Goal: Contribute content: Contribute content

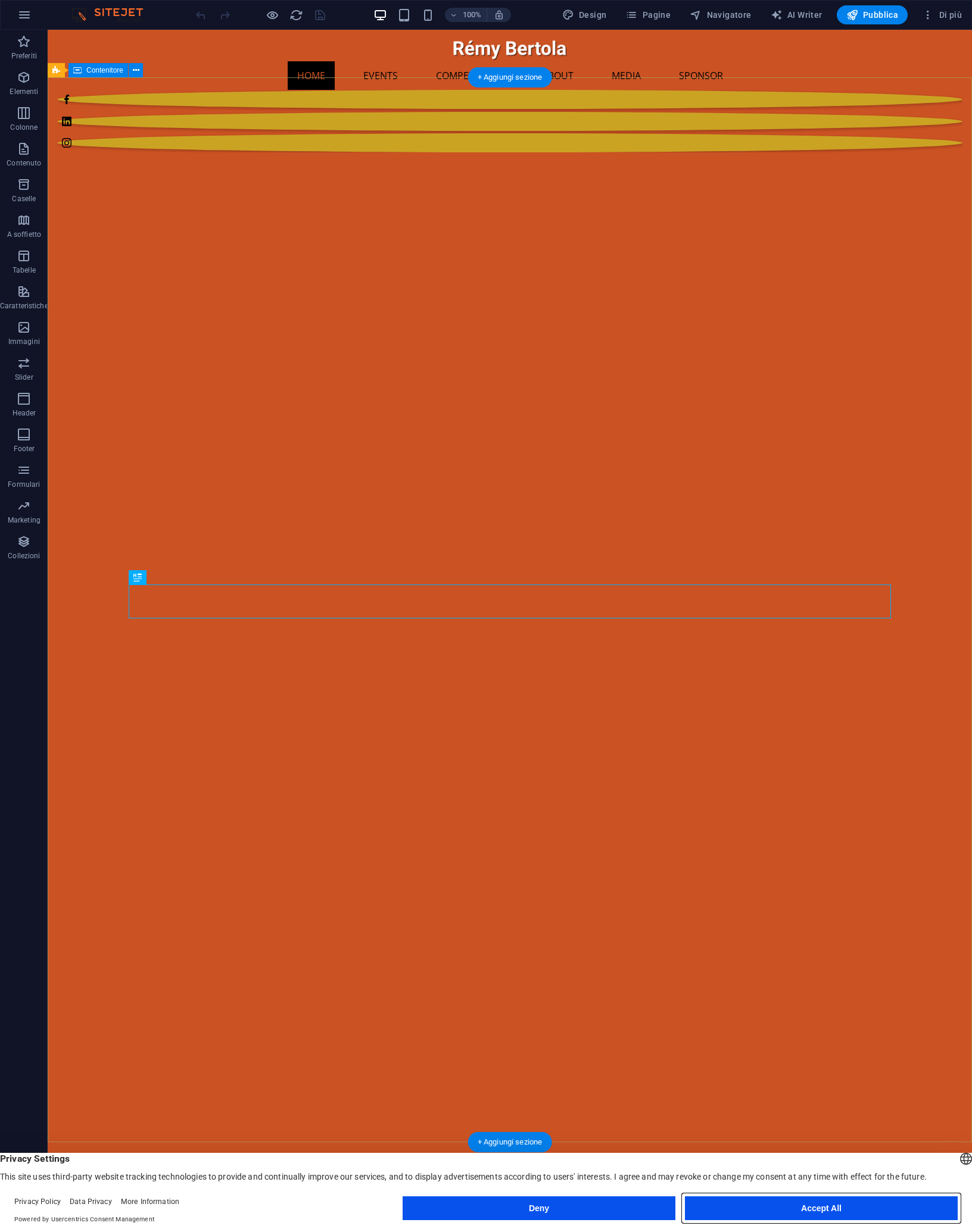
click at [829, 1209] on button "Accept All" at bounding box center [821, 1208] width 273 height 24
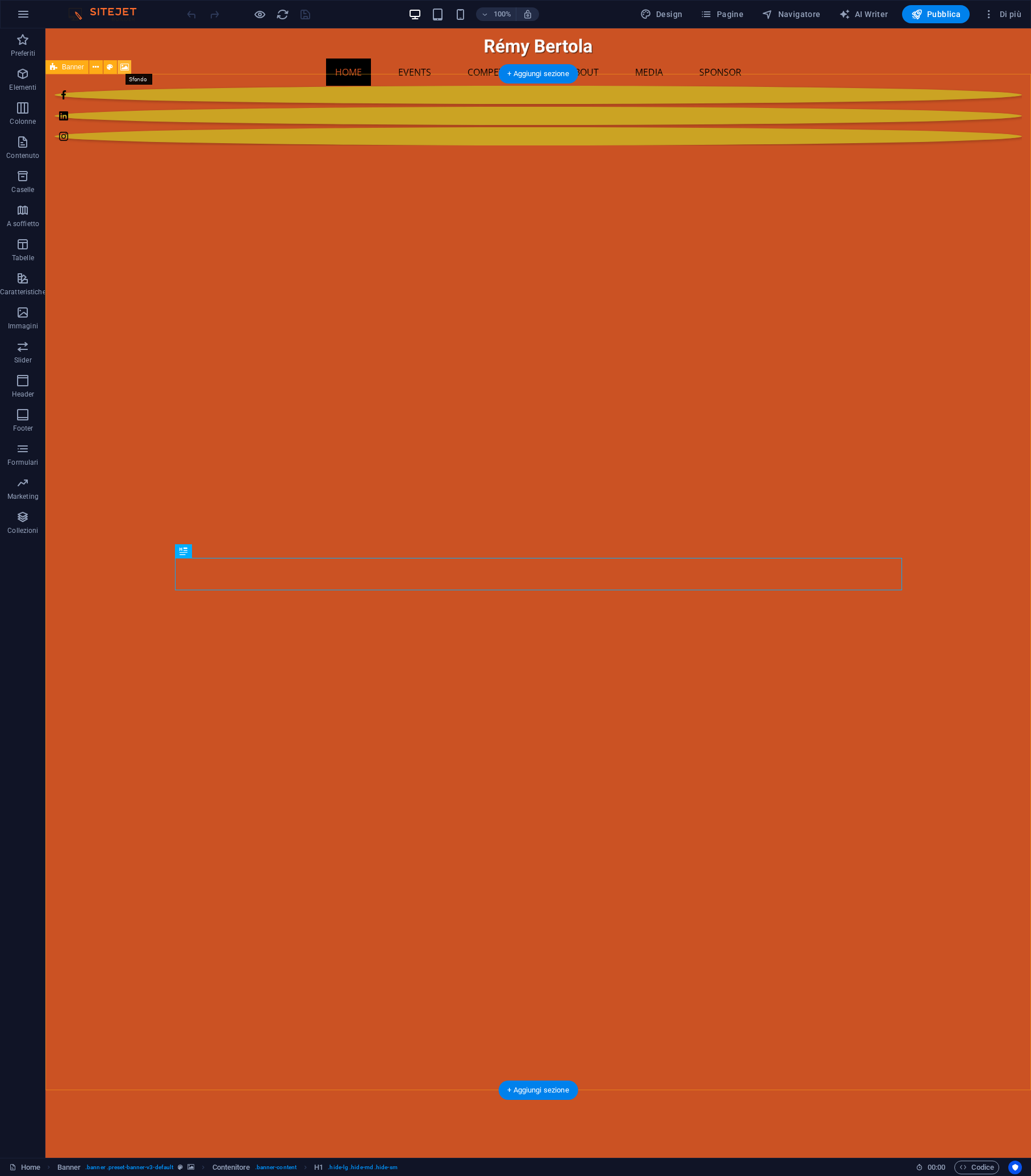
click at [124, 70] on icon at bounding box center [125, 67] width 9 height 12
select select "fade"
select select "ms"
select select "s"
select select "progressive"
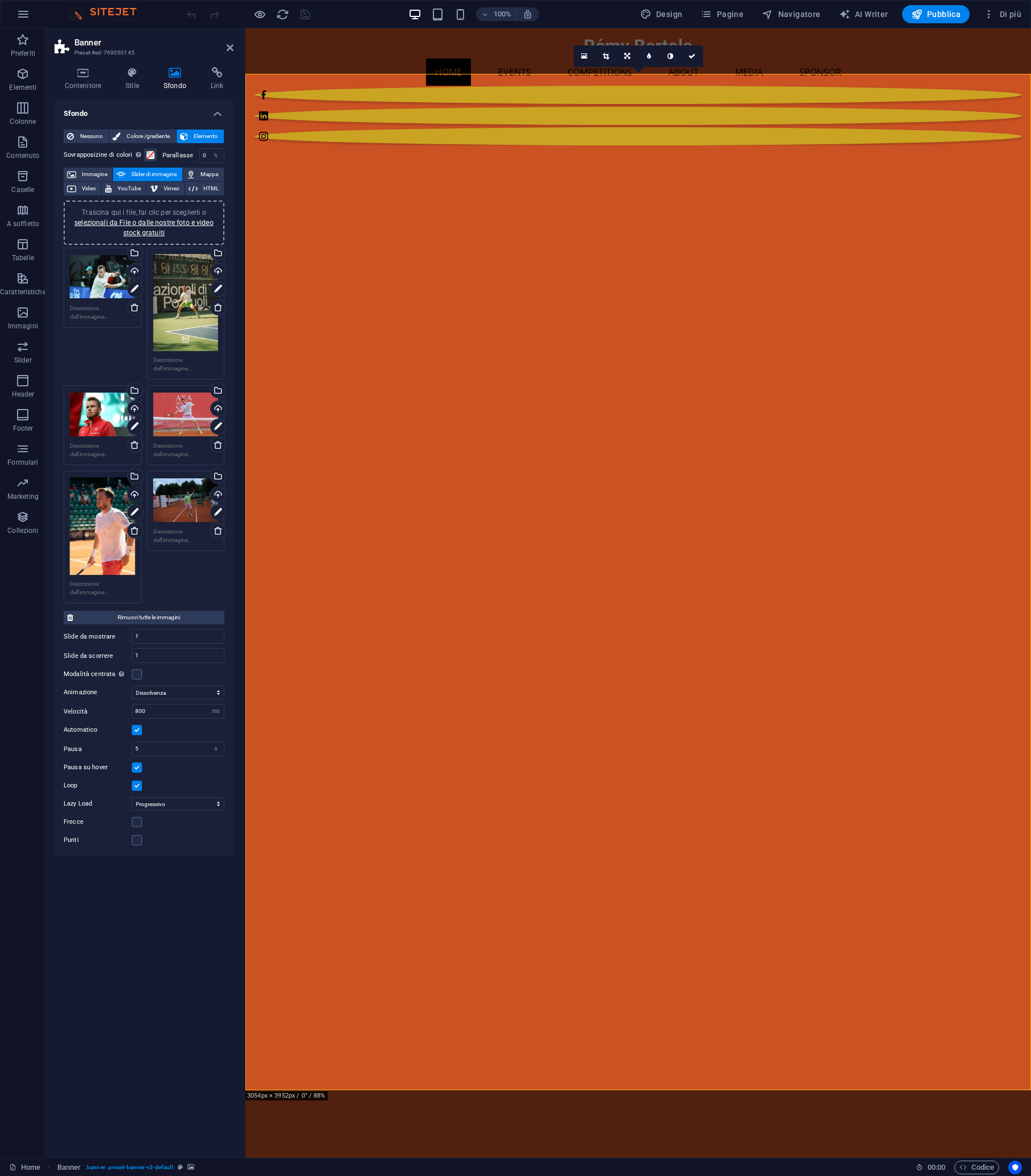
click at [170, 226] on div "Trascina qui i file, fai clic per sceglierli o selezionali da File o dalle nost…" at bounding box center [144, 223] width 147 height 31
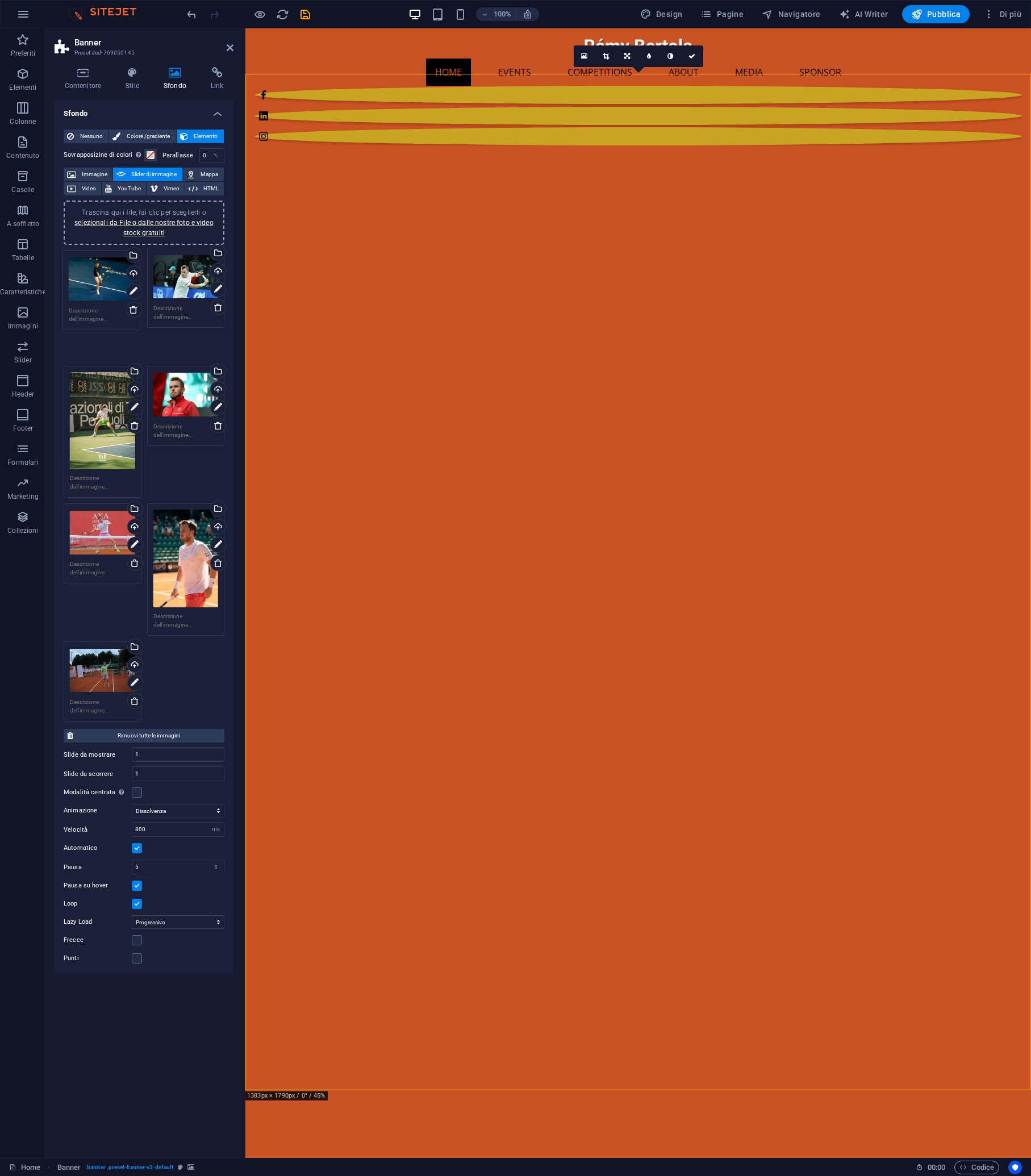
drag, startPoint x: 91, startPoint y: 634, endPoint x: 89, endPoint y: 275, distance: 359.0
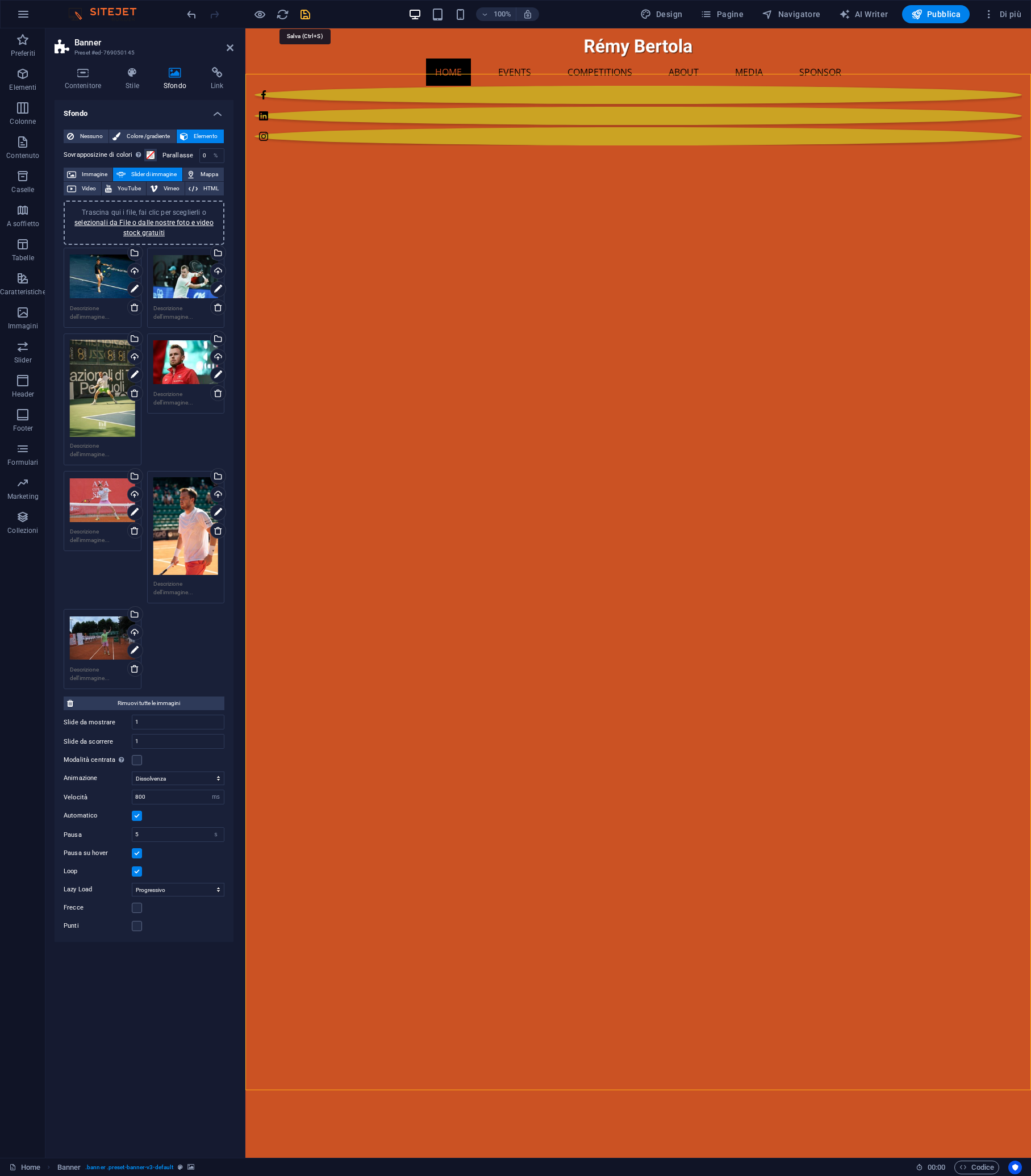
click at [307, 14] on icon "save" at bounding box center [305, 14] width 13 height 13
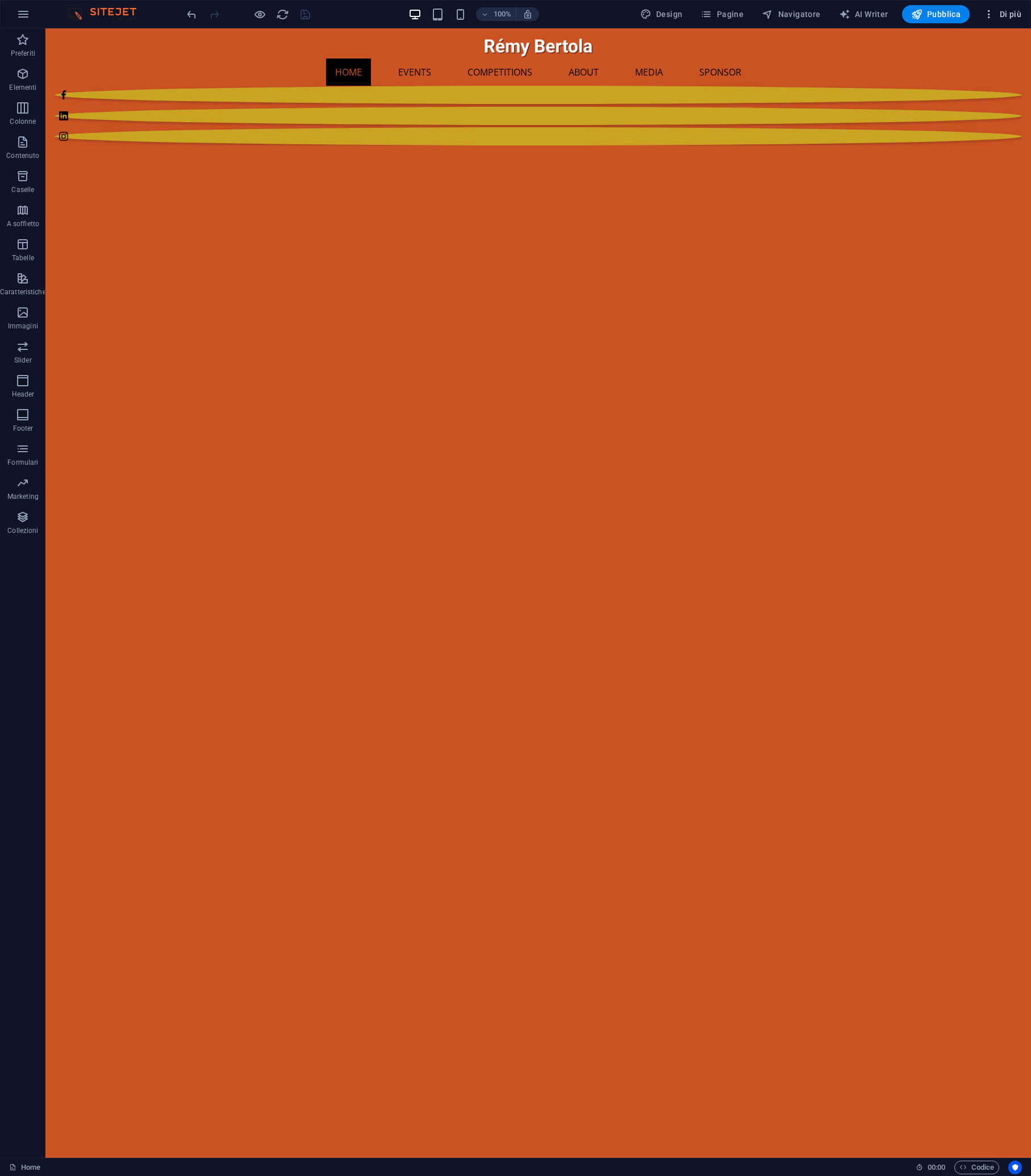
click at [926, 16] on span "Di più" at bounding box center [1002, 14] width 38 height 11
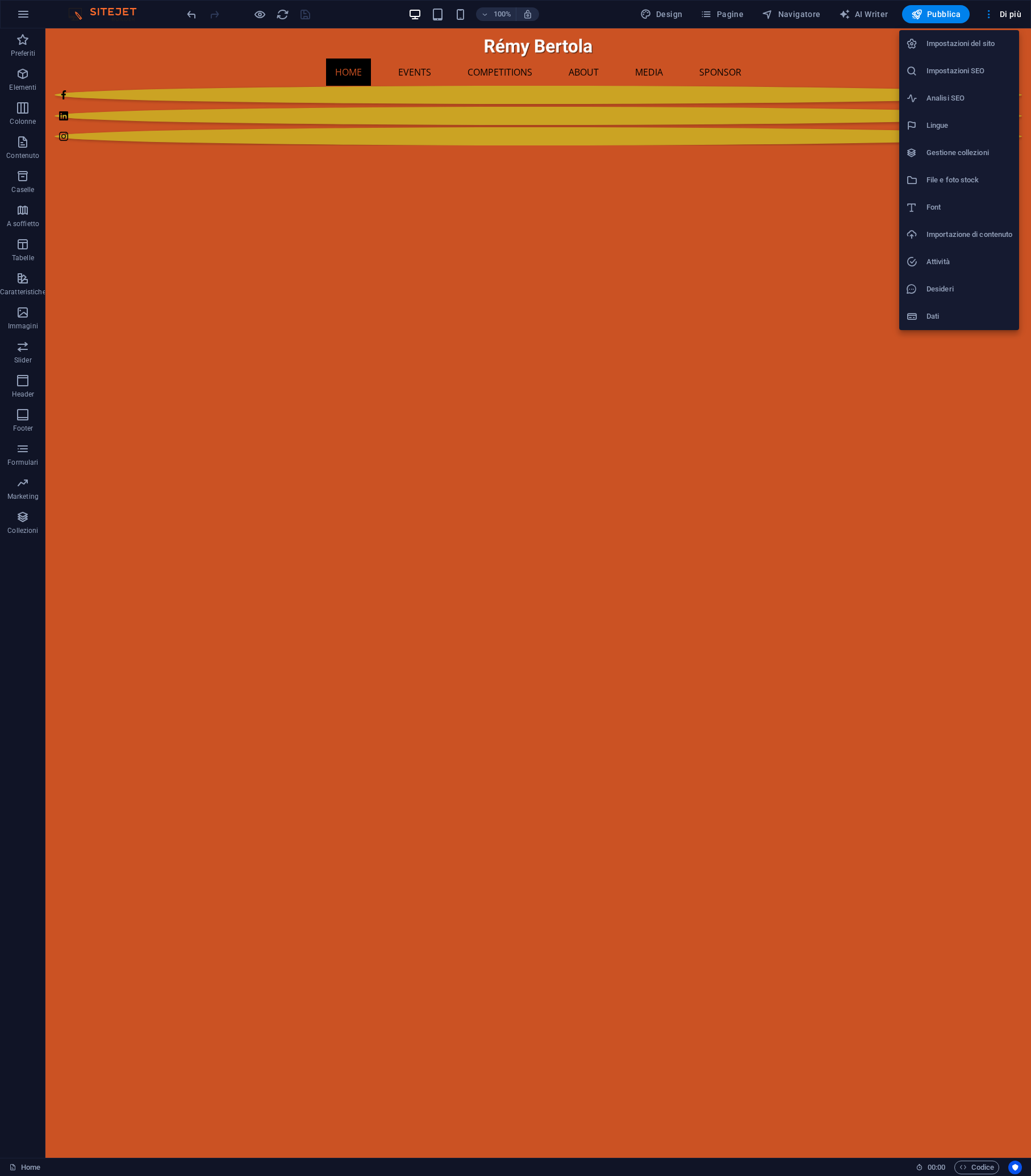
click at [926, 181] on h6 "File e foto stock" at bounding box center [969, 180] width 86 height 14
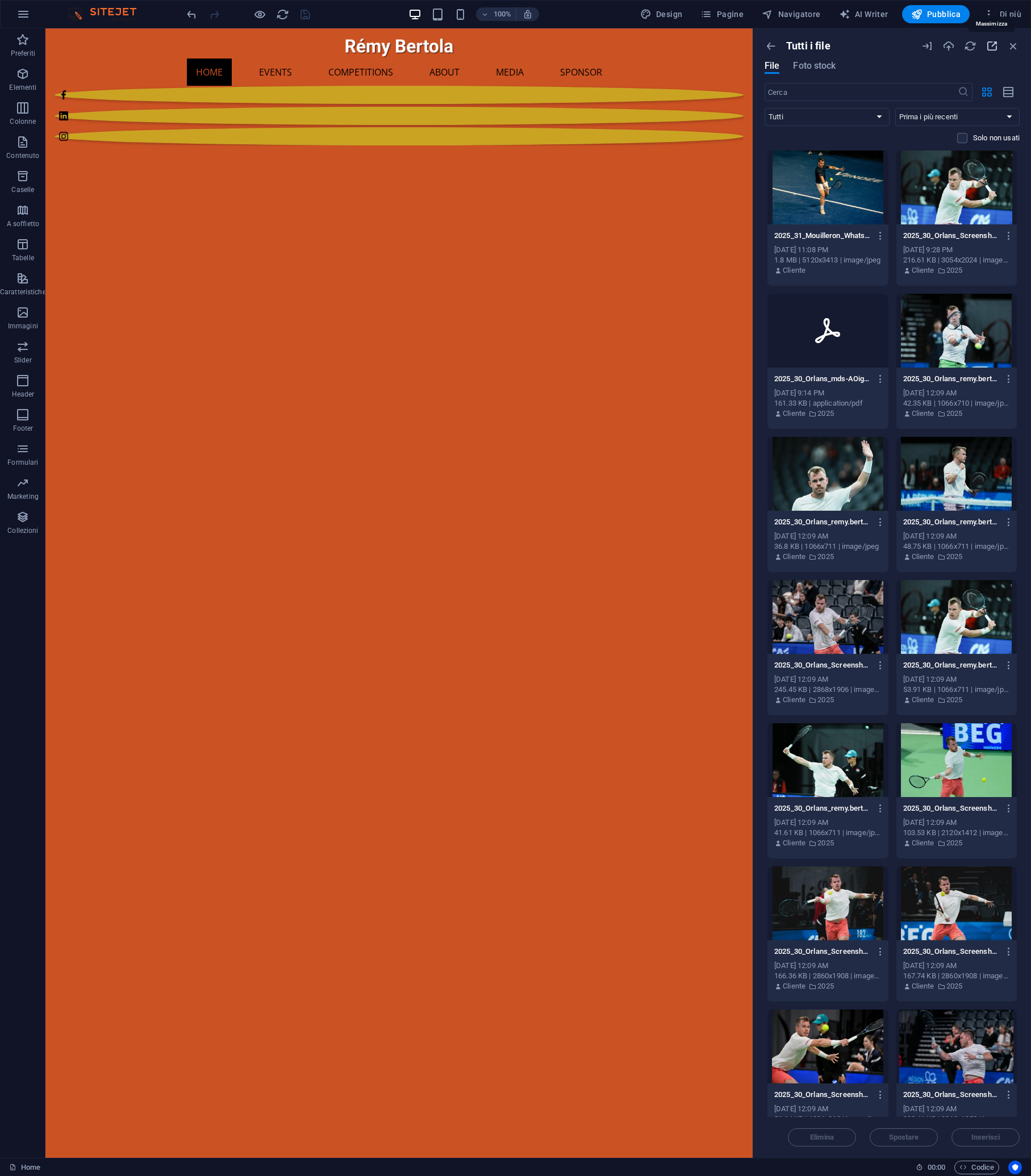
click at [926, 47] on icon "button" at bounding box center [991, 46] width 13 height 13
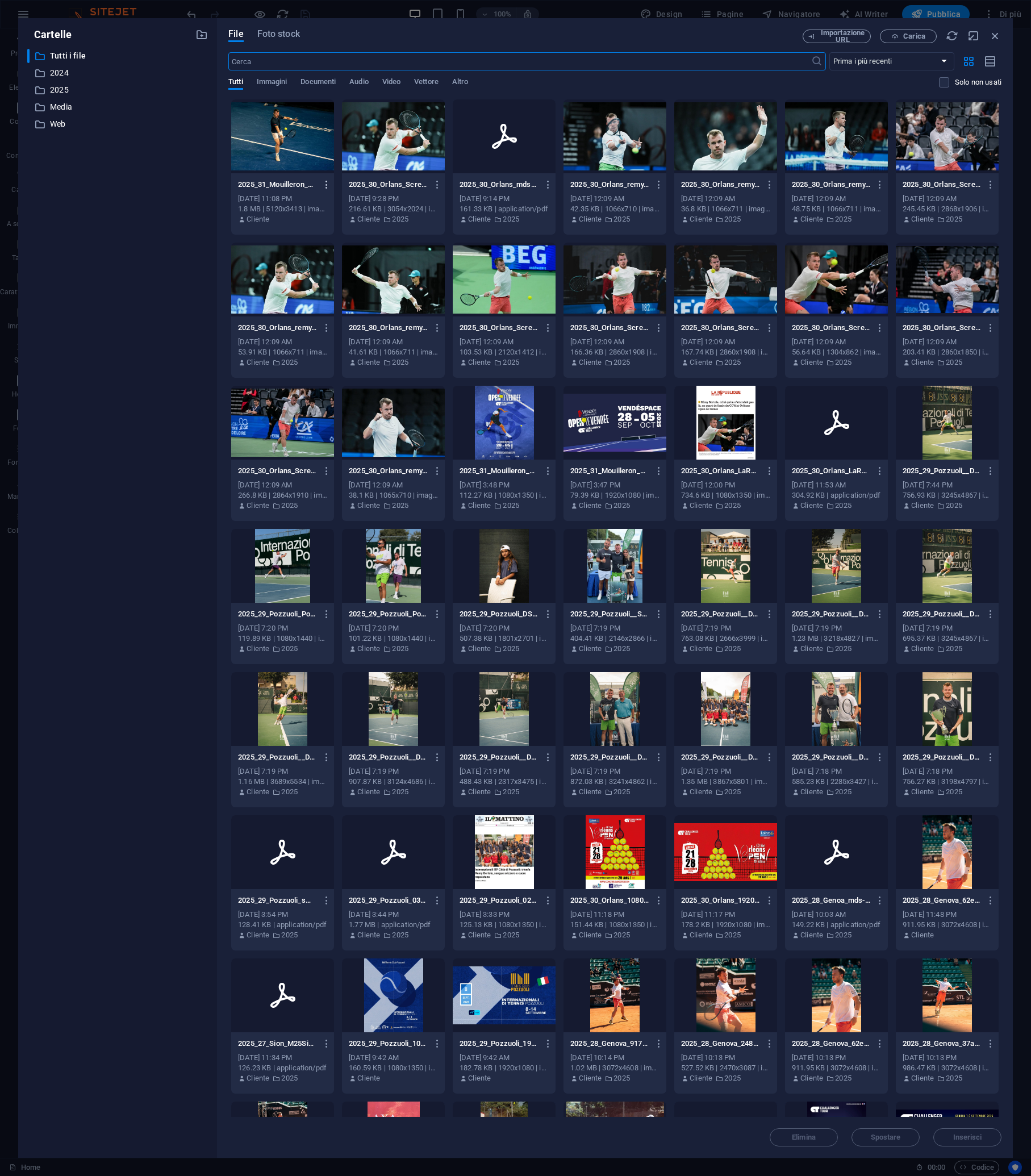
click at [326, 186] on icon "button" at bounding box center [327, 185] width 11 height 10
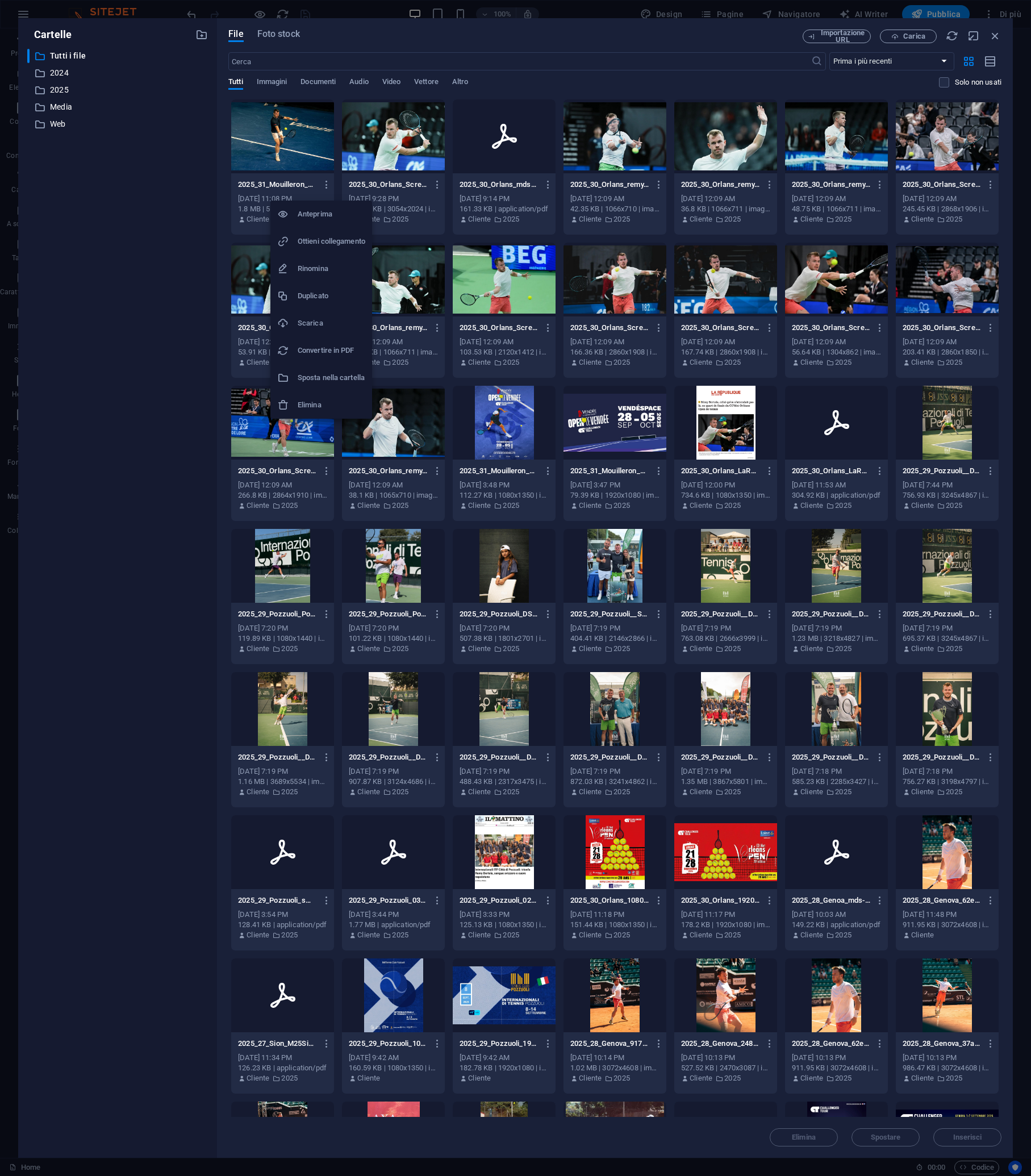
click at [322, 380] on h6 "Sposta nella cartella" at bounding box center [331, 378] width 67 height 14
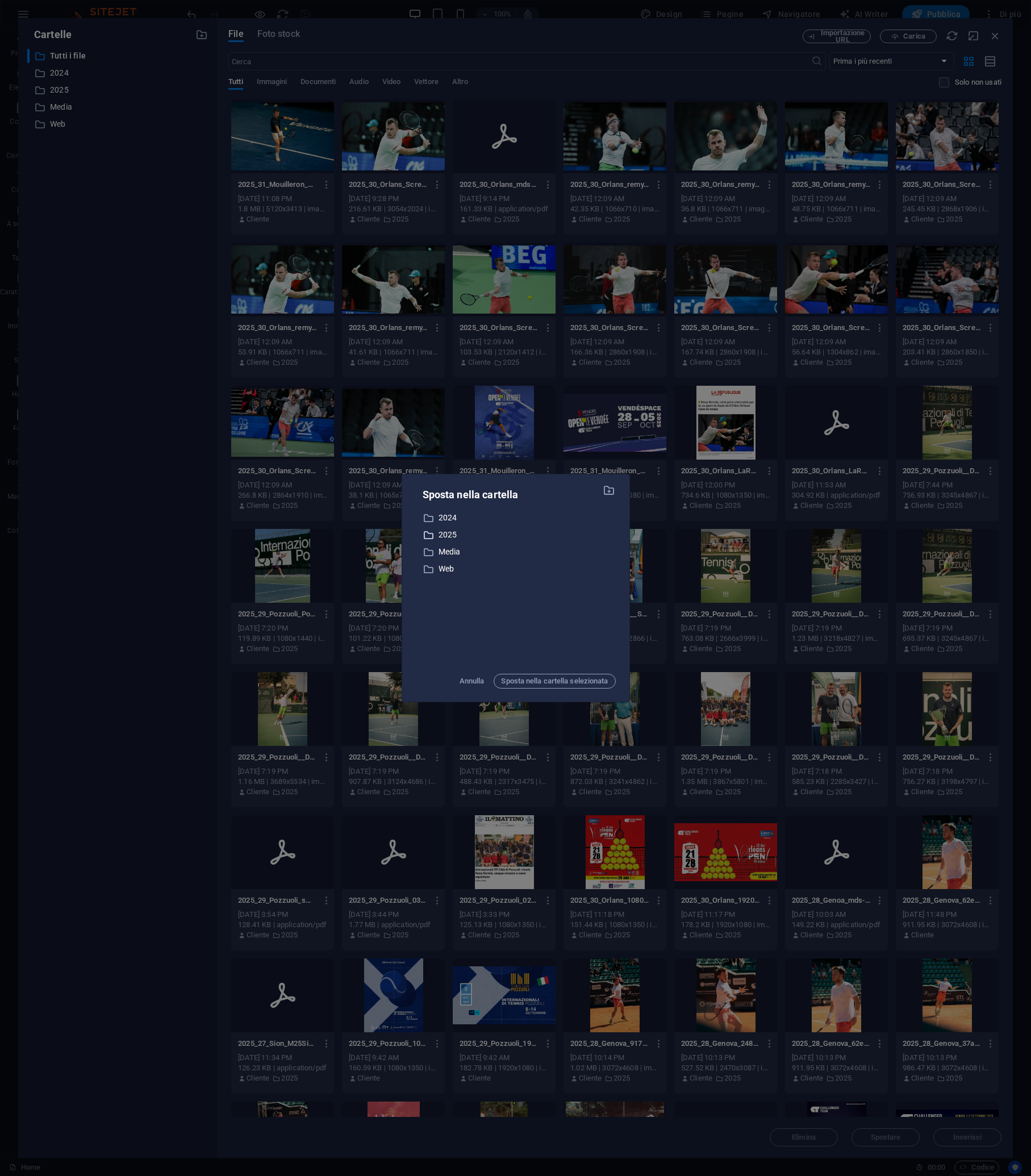
click at [442, 537] on p "2025" at bounding box center [527, 534] width 177 height 13
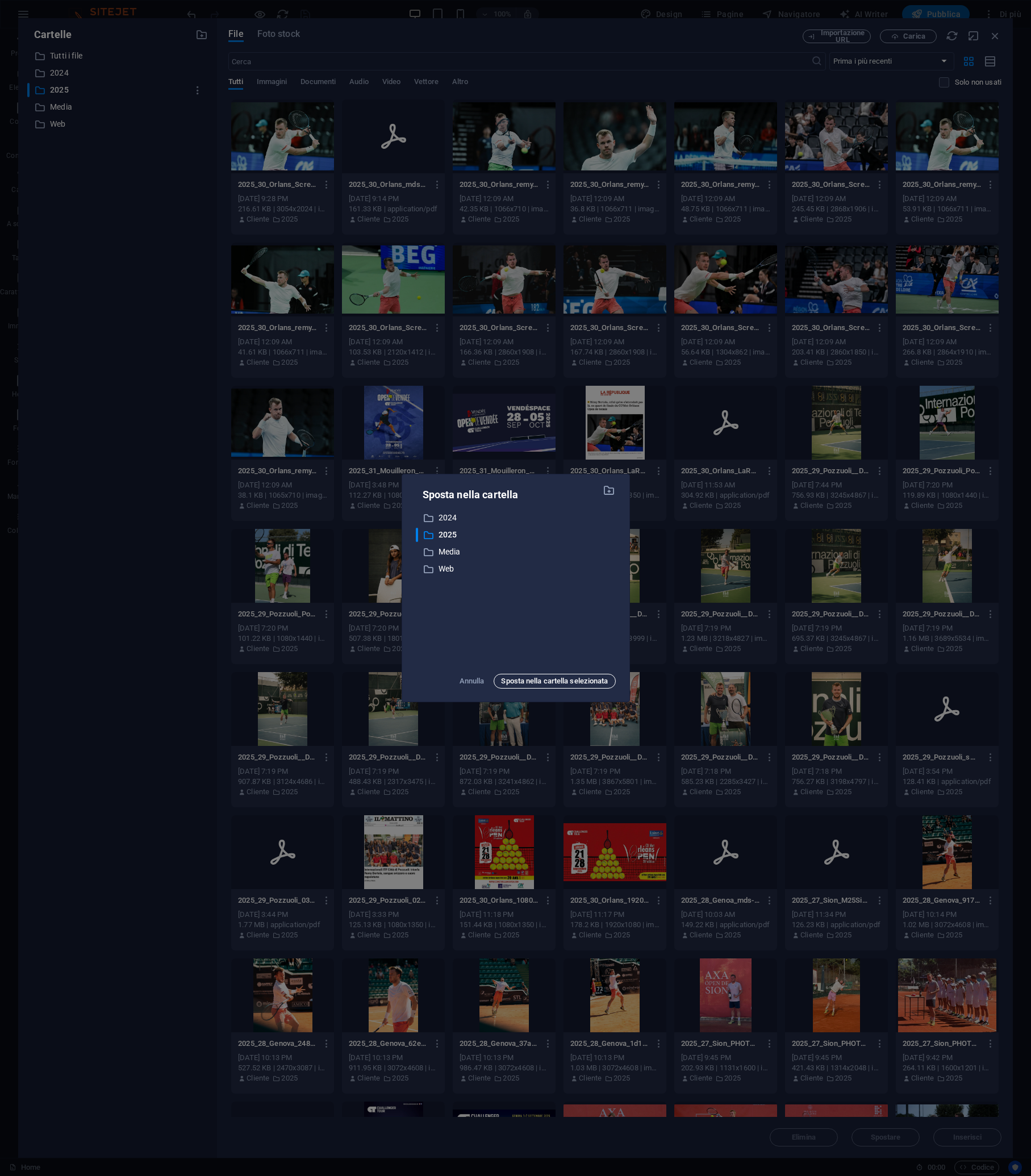
click at [555, 683] on span "Sposta nella cartella selezionata" at bounding box center [555, 681] width 107 height 14
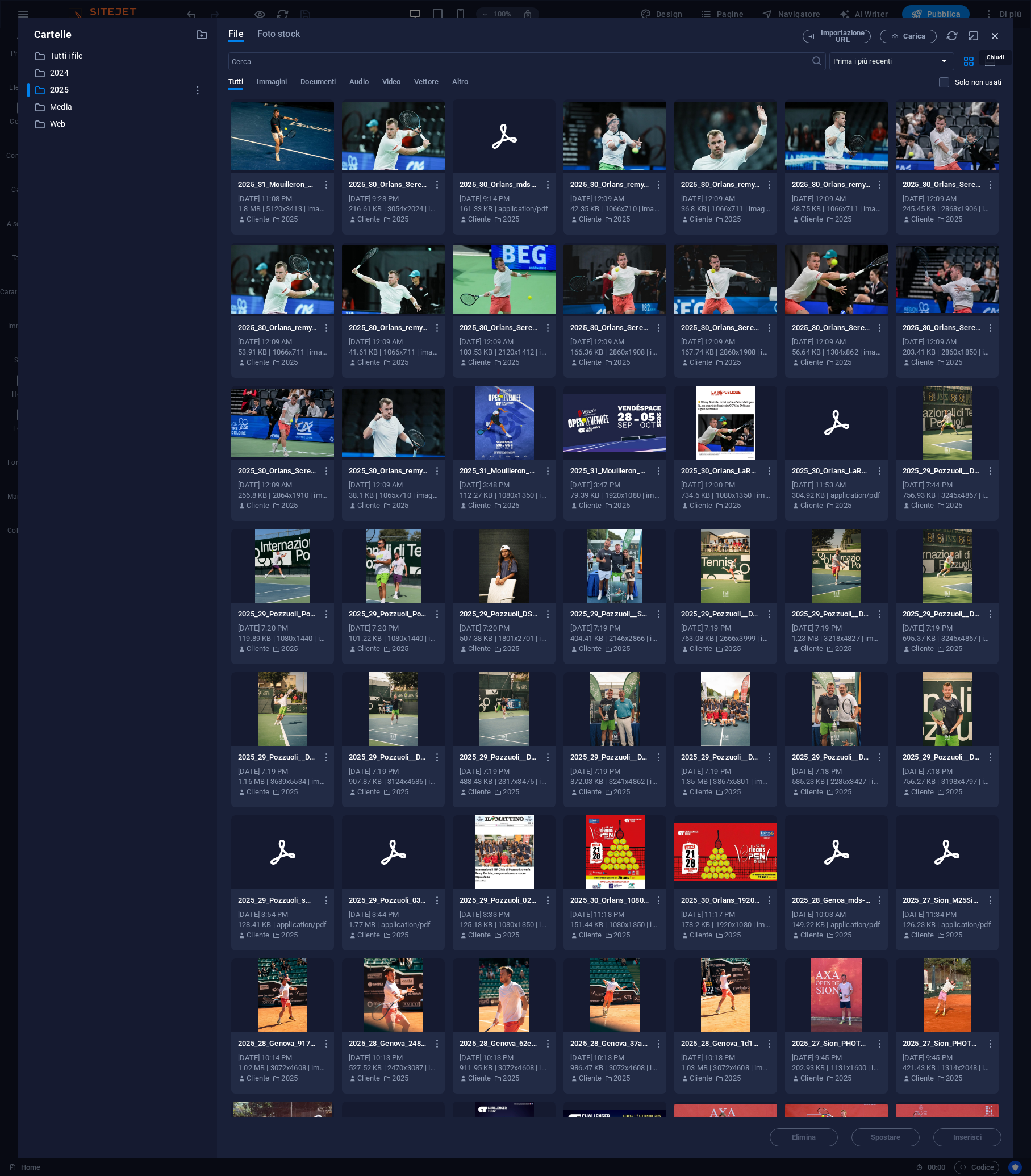
click at [926, 37] on icon "button" at bounding box center [994, 36] width 13 height 13
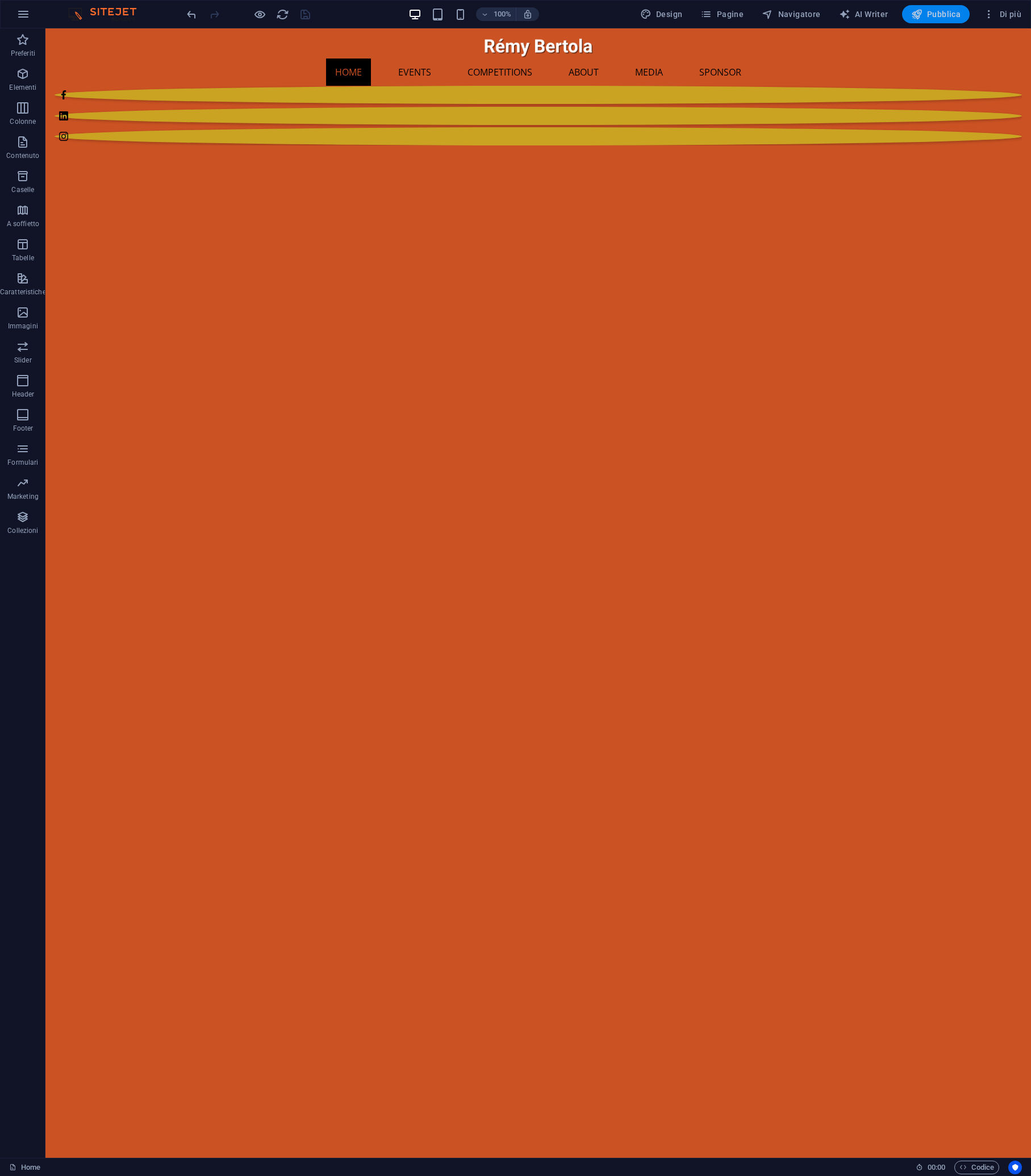
click at [926, 18] on span "Pubblica" at bounding box center [936, 14] width 50 height 11
